Goal: Task Accomplishment & Management: Manage account settings

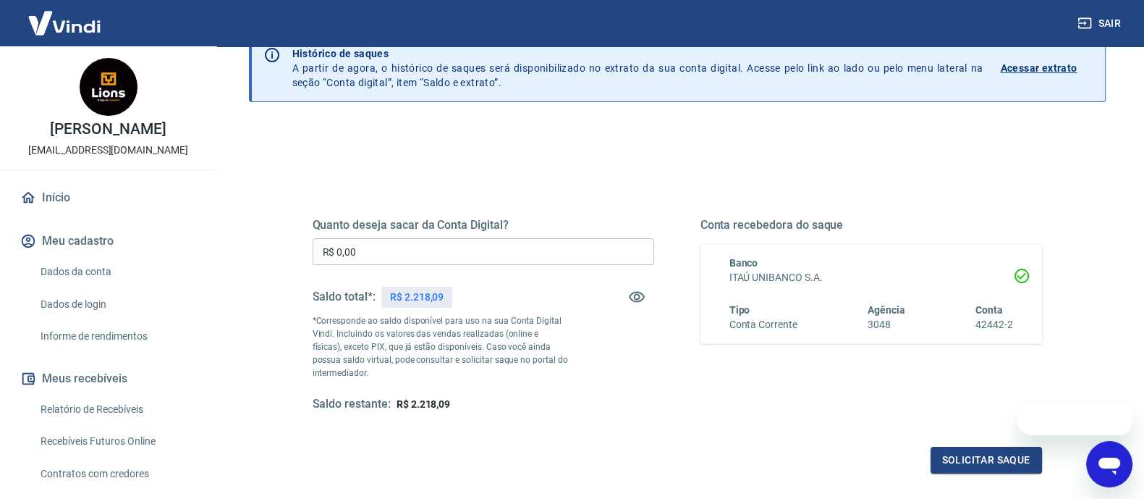
scroll to position [90, 0]
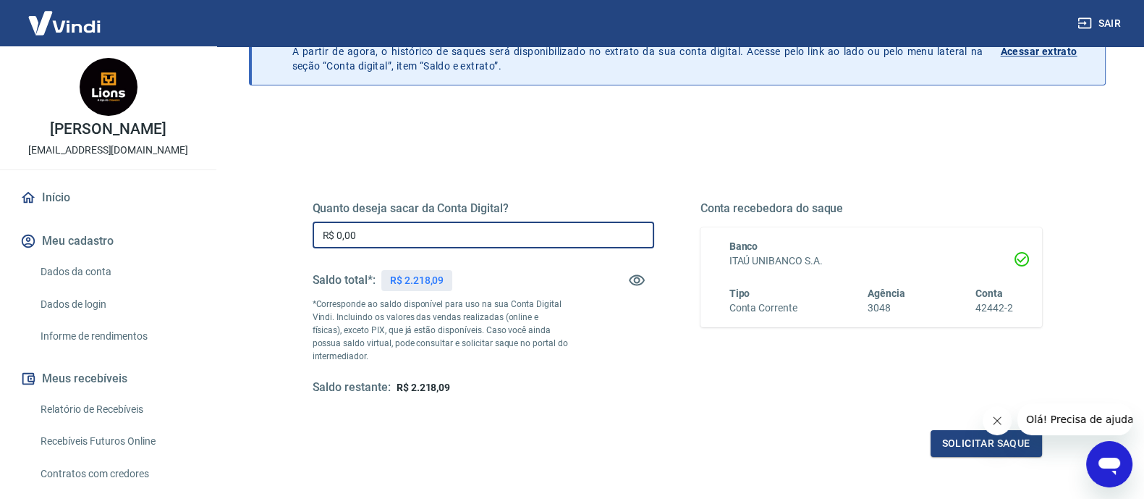
drag, startPoint x: 454, startPoint y: 238, endPoint x: 292, endPoint y: 233, distance: 162.2
click at [297, 234] on div "Quanto deseja sacar da Conta Digital? R$ 0,00 ​ Saldo total*: R$ 2.218,09 *Corr…" at bounding box center [677, 305] width 764 height 337
type input "R$ 2.000,00"
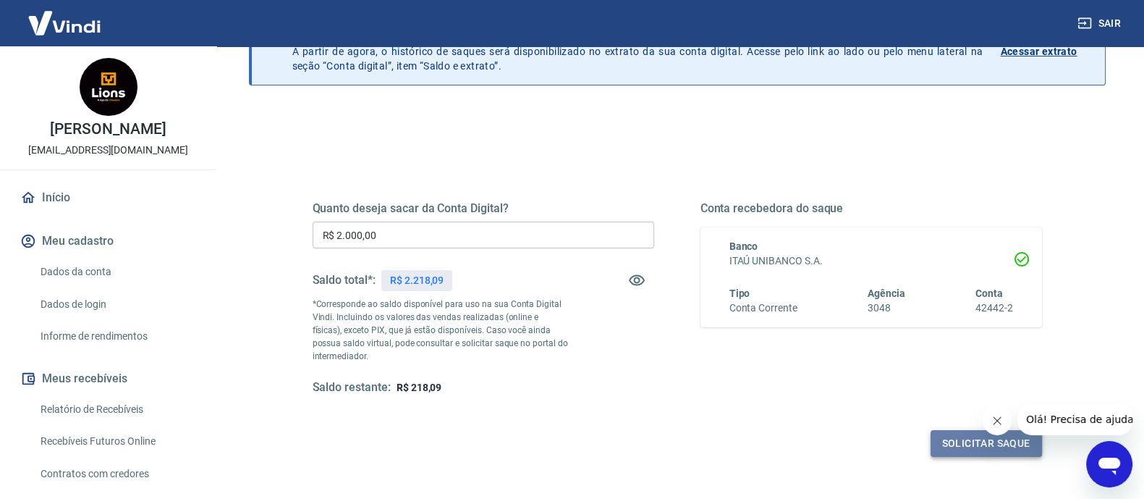
click at [947, 446] on button "Solicitar saque" at bounding box center [986, 443] width 111 height 27
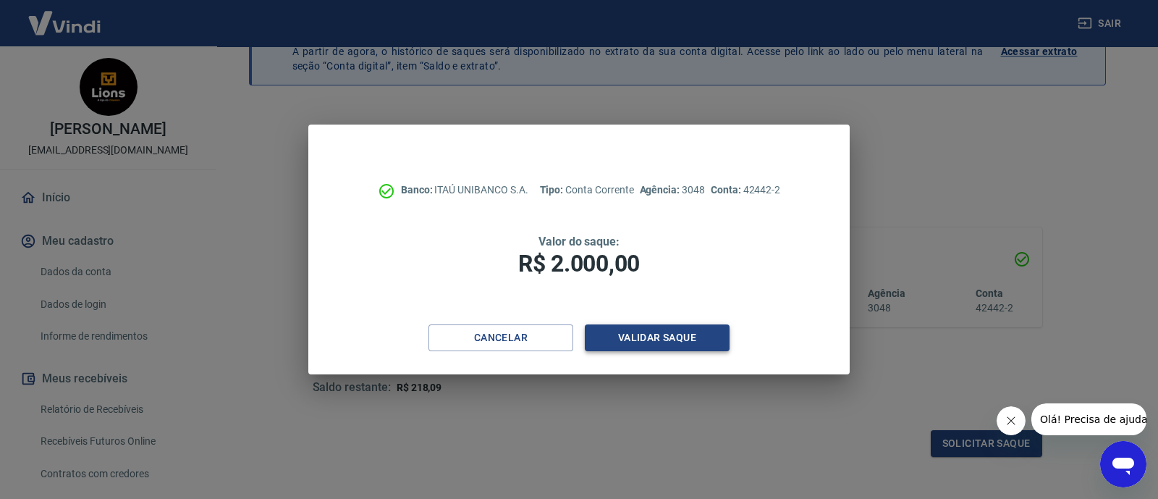
click at [666, 325] on button "Validar saque" at bounding box center [657, 337] width 145 height 27
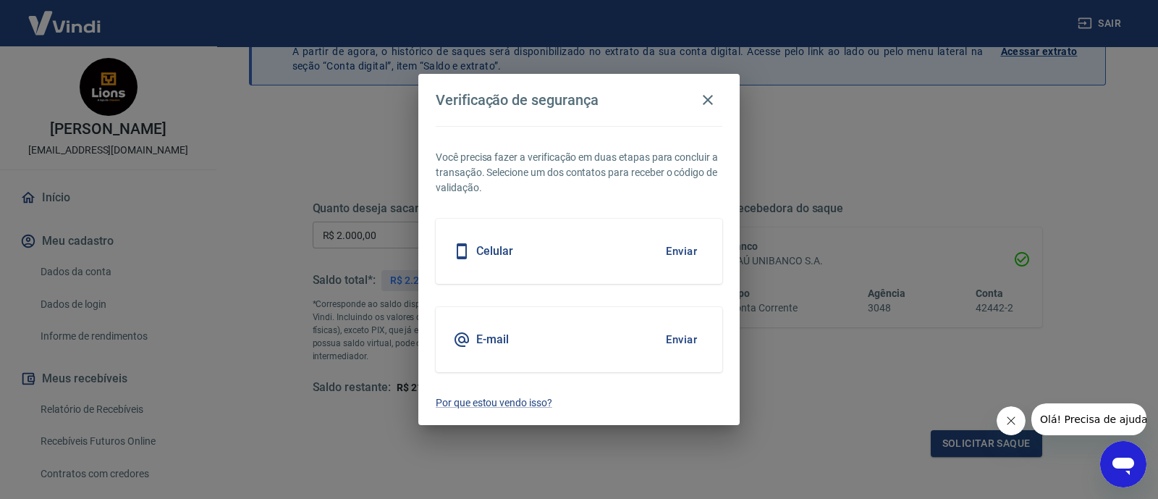
click at [669, 252] on button "Enviar" at bounding box center [681, 251] width 47 height 30
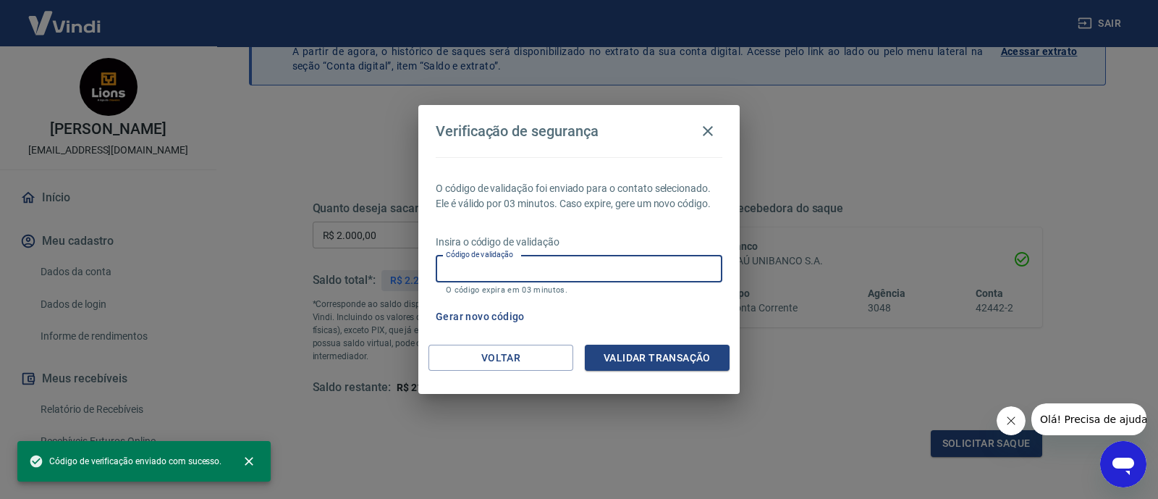
click at [655, 266] on input "Código de validação" at bounding box center [579, 268] width 287 height 27
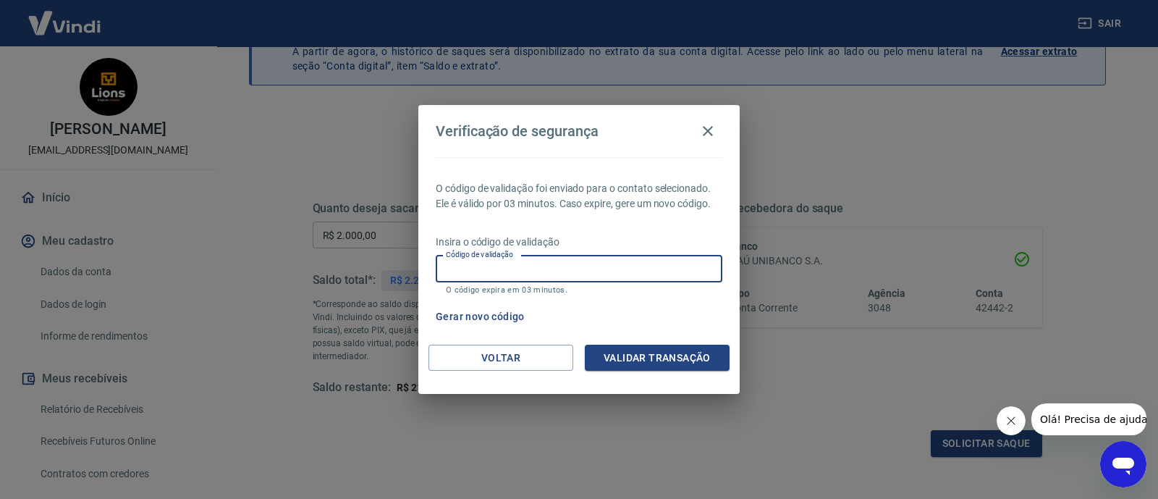
click at [646, 269] on input "Código de validação" at bounding box center [579, 268] width 287 height 27
click at [637, 266] on input "Código de validação" at bounding box center [579, 268] width 287 height 27
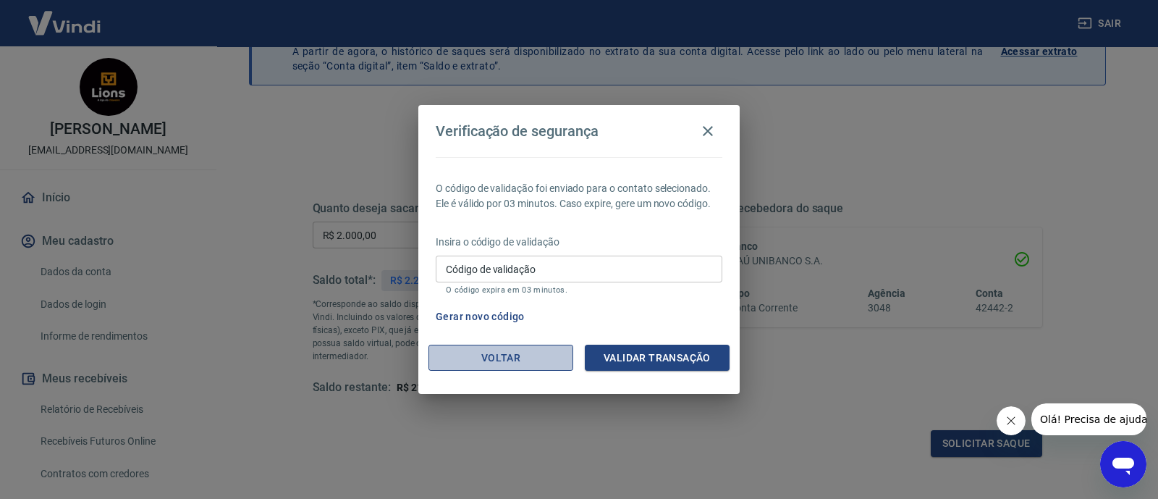
click at [504, 345] on button "Voltar" at bounding box center [500, 357] width 145 height 27
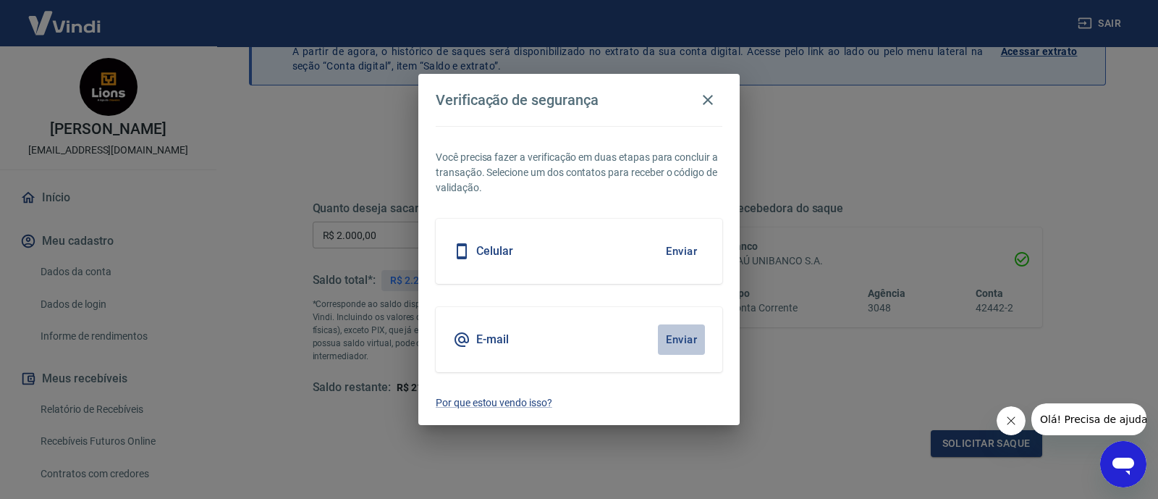
click at [687, 329] on button "Enviar" at bounding box center [681, 339] width 47 height 30
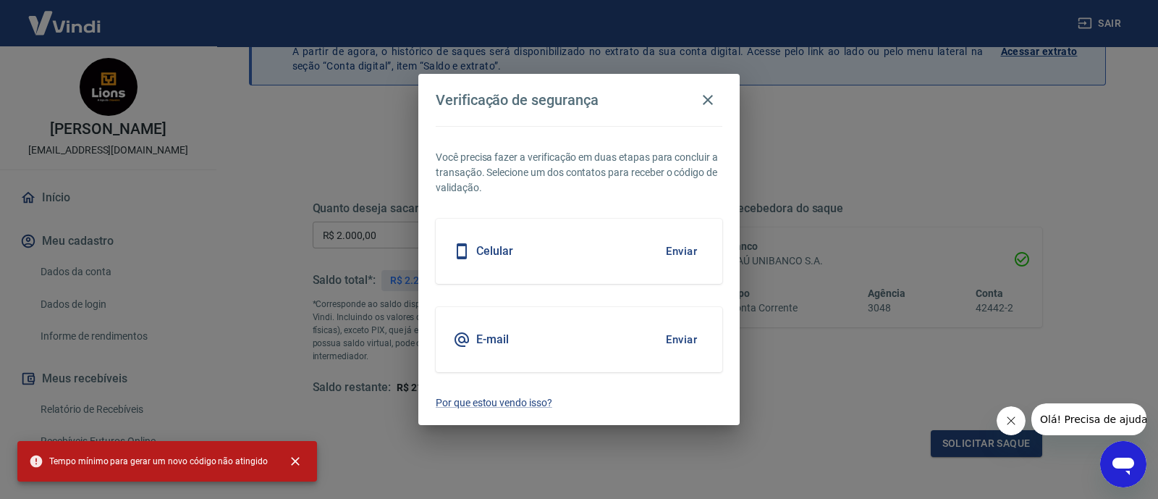
click at [669, 248] on button "Enviar" at bounding box center [681, 251] width 47 height 30
click at [538, 403] on p "Por que estou vendo isso?" at bounding box center [579, 402] width 287 height 15
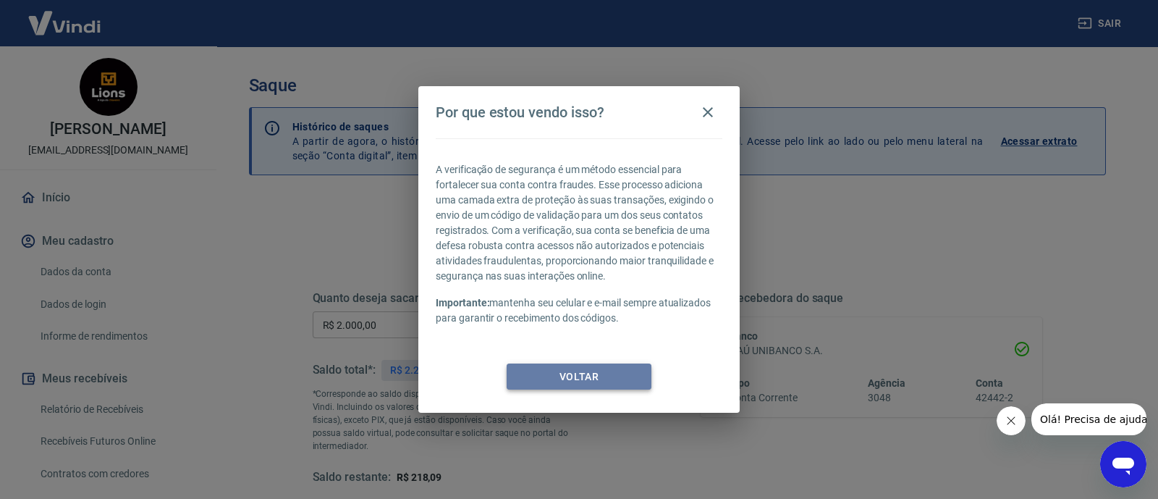
click at [586, 372] on button "Voltar" at bounding box center [579, 376] width 145 height 27
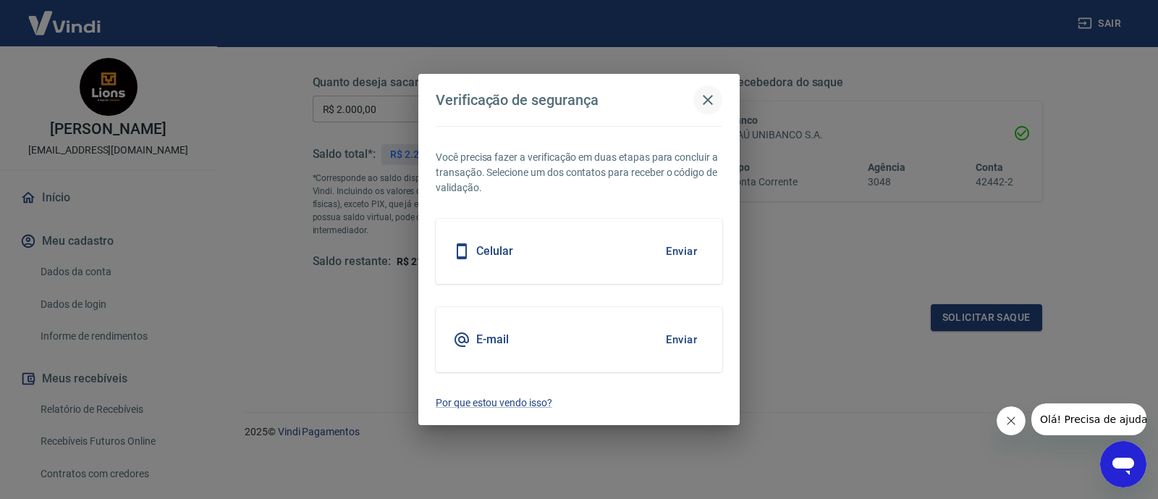
click at [706, 94] on icon "button" at bounding box center [707, 99] width 17 height 17
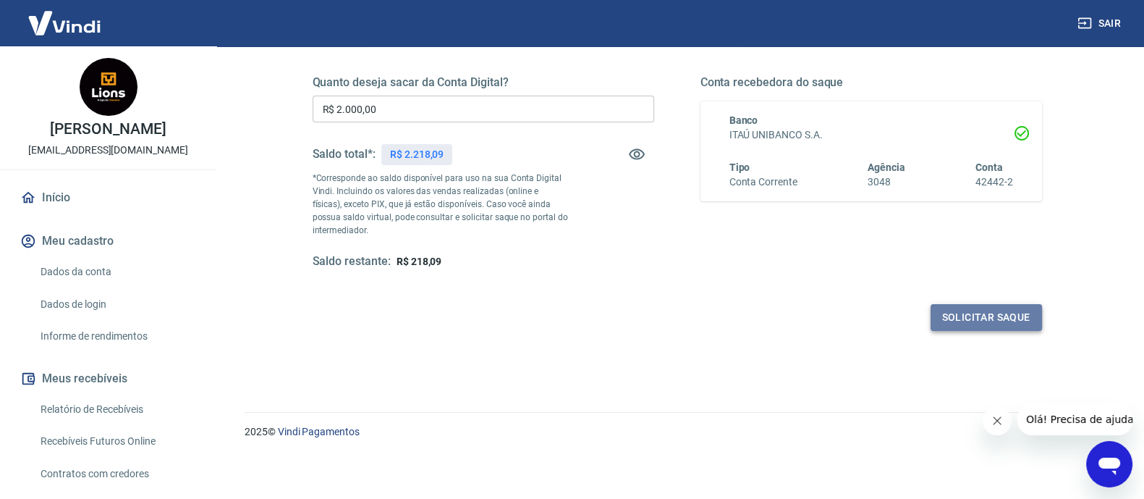
click at [975, 316] on button "Solicitar saque" at bounding box center [986, 317] width 111 height 27
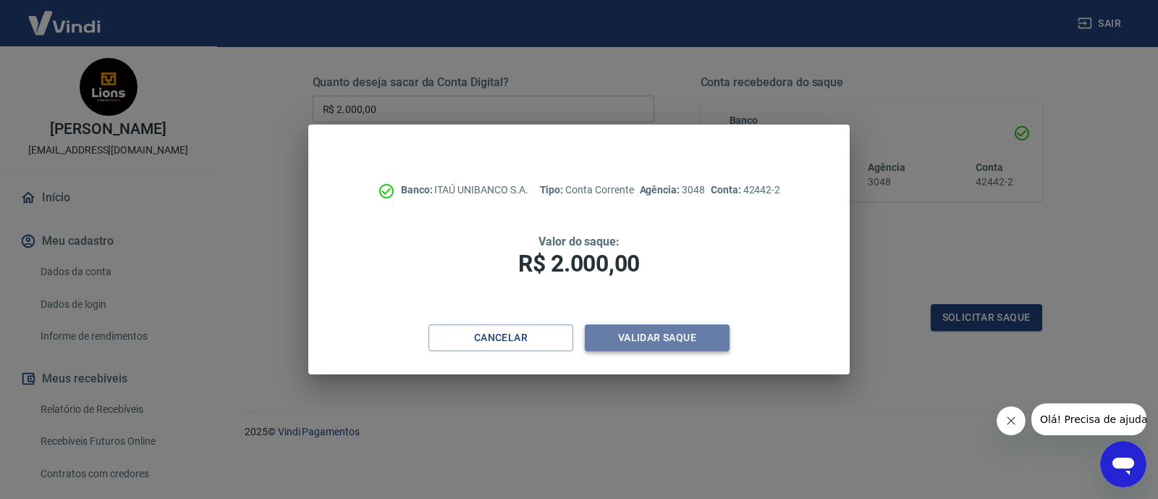
click at [662, 334] on button "Validar saque" at bounding box center [657, 337] width 145 height 27
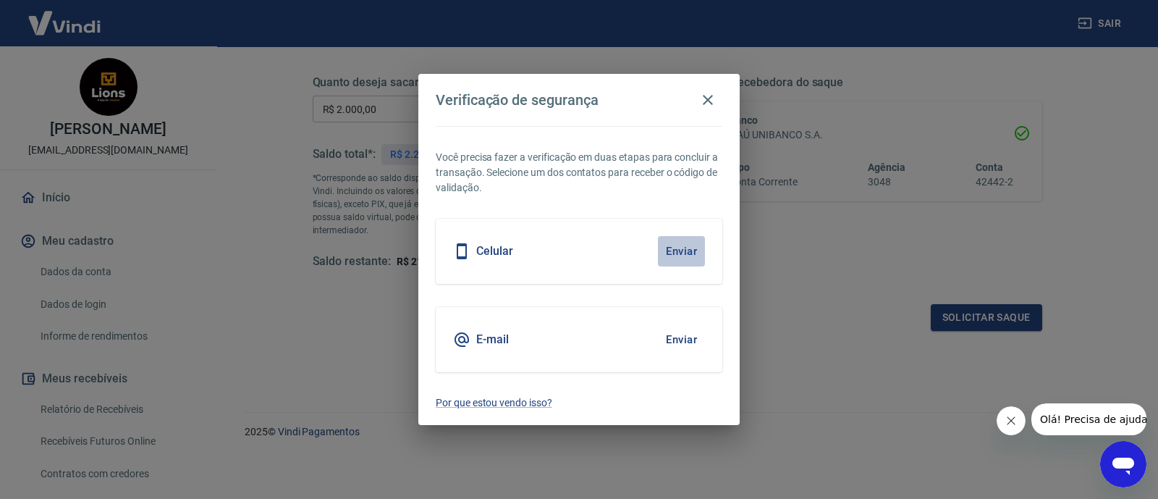
click at [694, 251] on button "Enviar" at bounding box center [681, 251] width 47 height 30
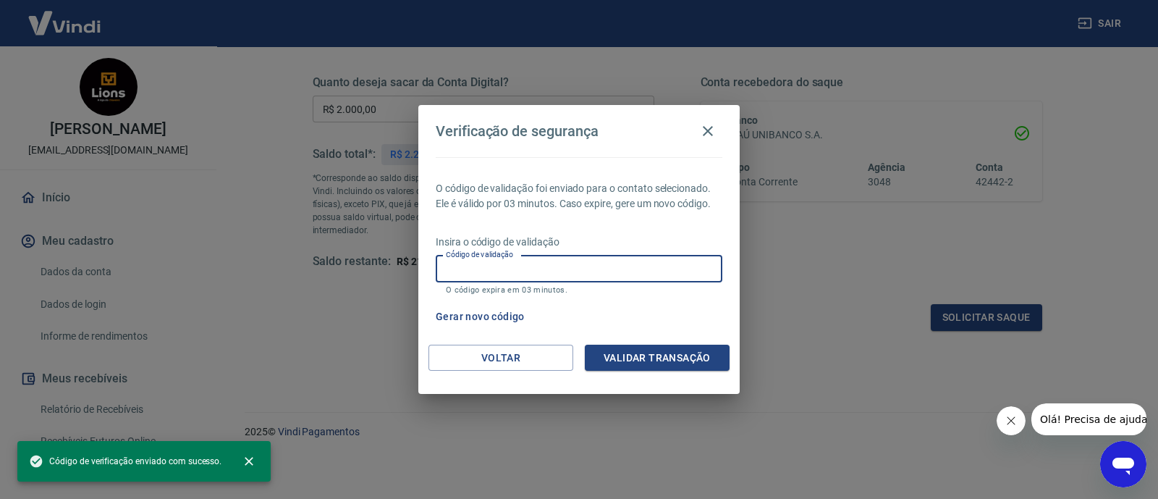
click at [630, 262] on input "Código de validação" at bounding box center [579, 268] width 287 height 27
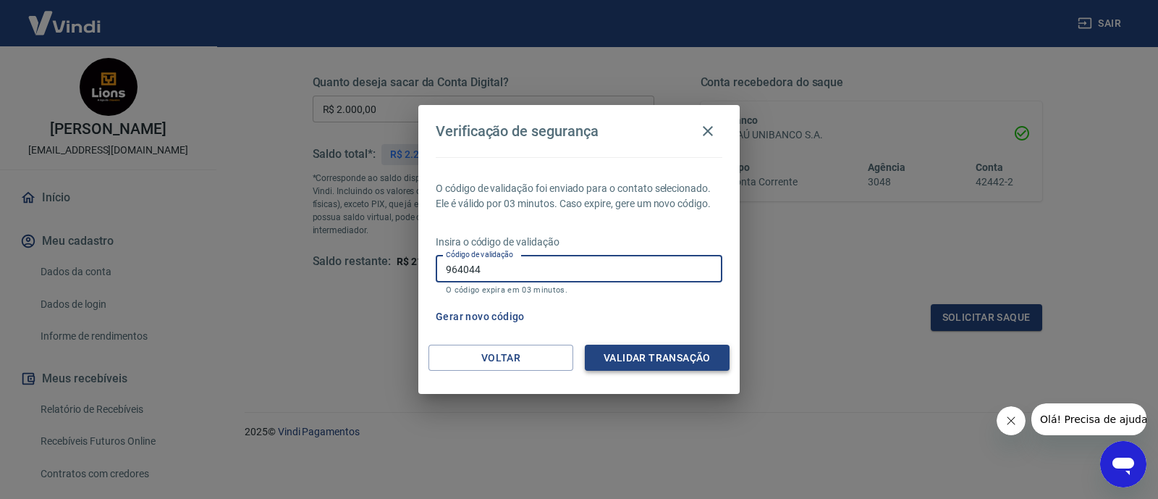
type input "964044"
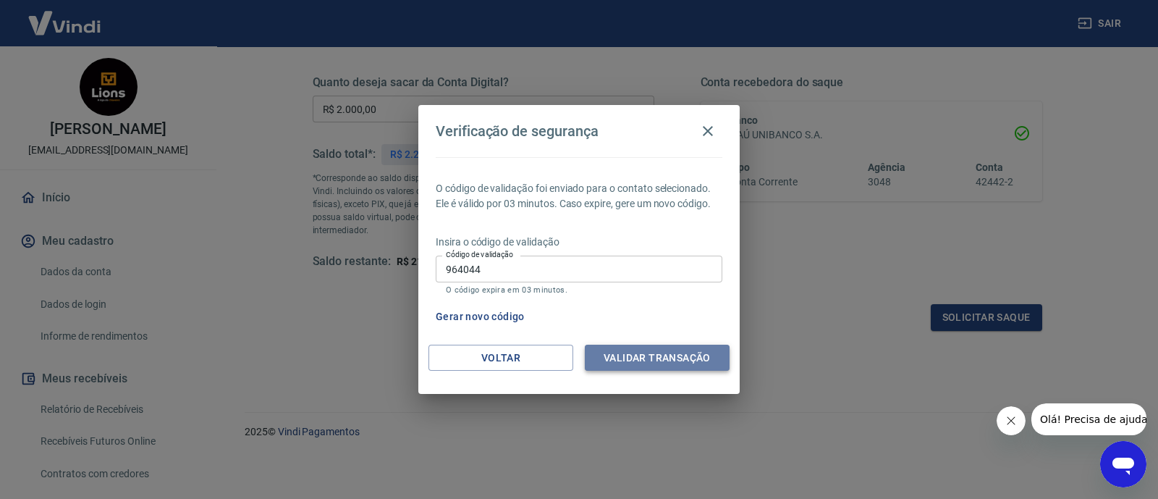
click at [686, 344] on button "Validar transação" at bounding box center [657, 357] width 145 height 27
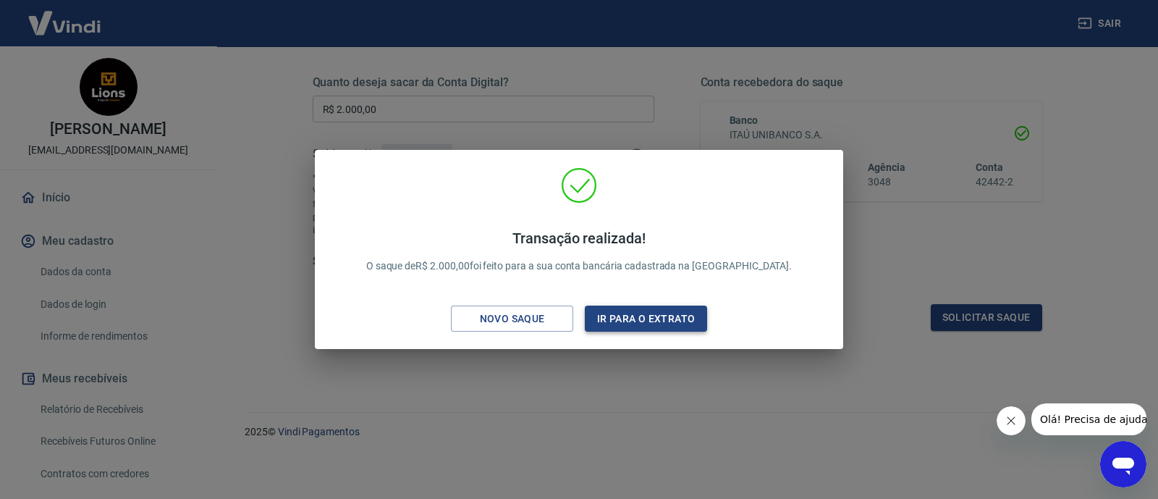
drag, startPoint x: 624, startPoint y: 320, endPoint x: 646, endPoint y: 11, distance: 309.8
click at [625, 318] on button "Ir para o extrato" at bounding box center [646, 318] width 122 height 27
